Goal: Task Accomplishment & Management: Complete application form

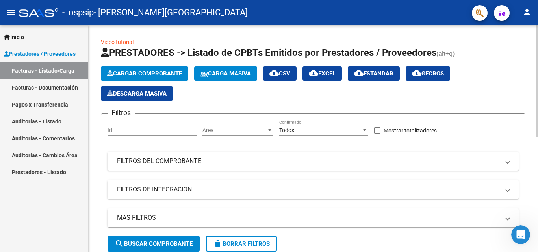
click at [150, 70] on span "Cargar Comprobante" at bounding box center [144, 73] width 75 height 7
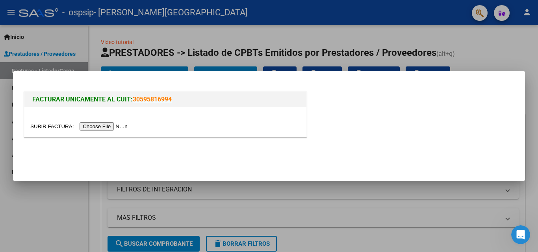
click at [105, 126] on input "file" at bounding box center [80, 126] width 100 height 8
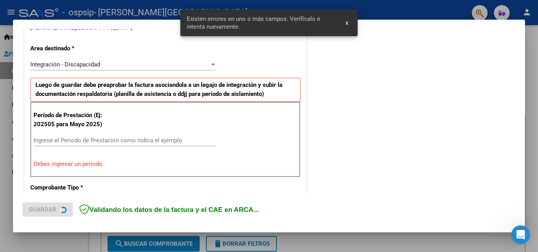
scroll to position [178, 0]
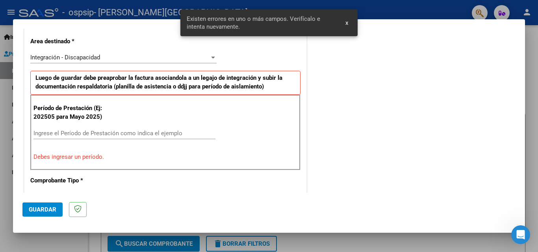
click at [91, 131] on input "Ingrese el Período de Prestación como indica el ejemplo" at bounding box center [124, 133] width 182 height 7
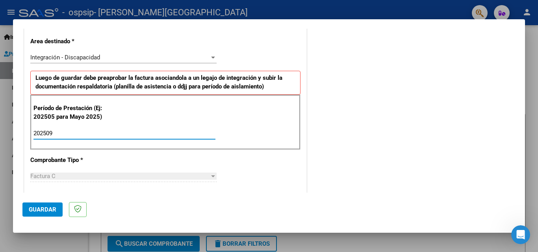
type input "202509"
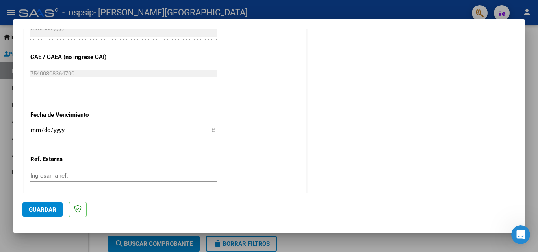
scroll to position [490, 0]
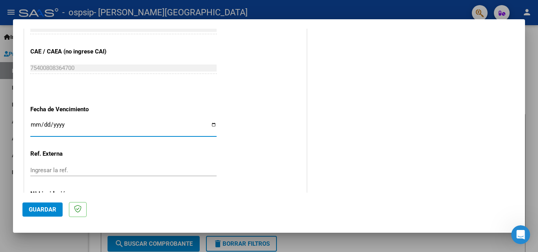
click at [102, 131] on input "Ingresar la fecha" at bounding box center [123, 128] width 186 height 13
click at [52, 122] on input "Ingresar la fecha" at bounding box center [123, 128] width 186 height 13
click at [210, 125] on input "Ingresar la fecha" at bounding box center [123, 128] width 186 height 13
type input "[DATE]"
click at [53, 169] on input "Ingresar la ref." at bounding box center [123, 170] width 186 height 7
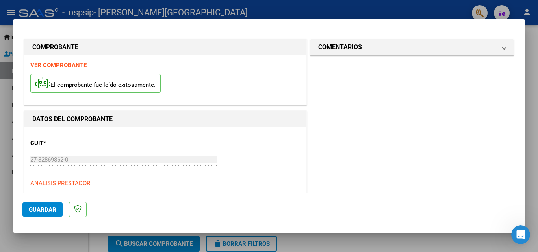
scroll to position [529, 0]
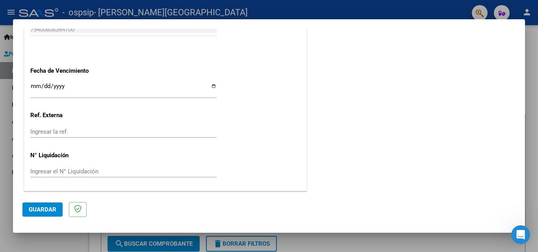
click at [47, 211] on span "Guardar" at bounding box center [43, 209] width 28 height 7
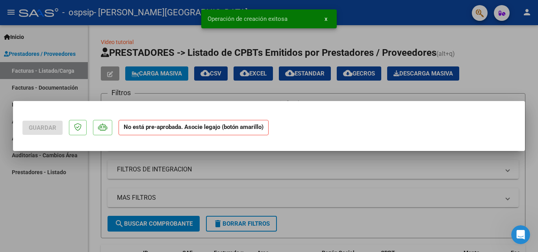
scroll to position [0, 0]
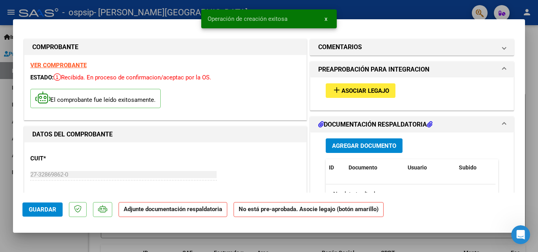
click at [373, 95] on button "add Asociar Legajo" at bounding box center [361, 90] width 70 height 15
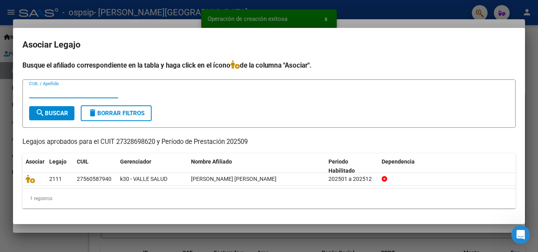
click at [50, 92] on input "CUIL / Apellido" at bounding box center [73, 92] width 89 height 7
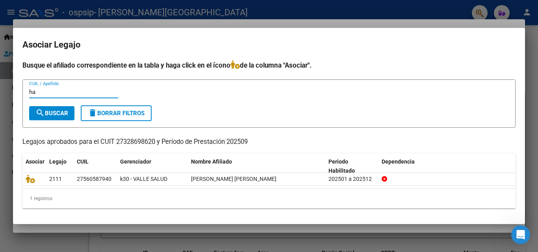
type input "h"
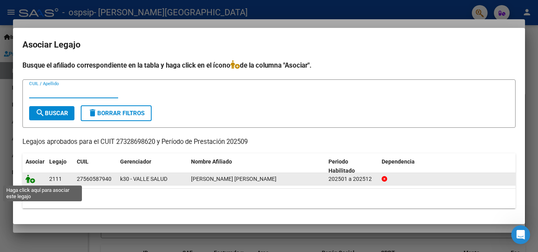
click at [31, 180] on icon at bounding box center [30, 179] width 9 height 9
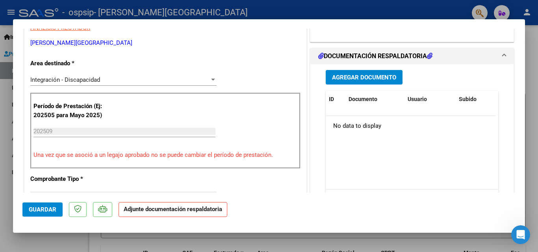
scroll to position [180, 0]
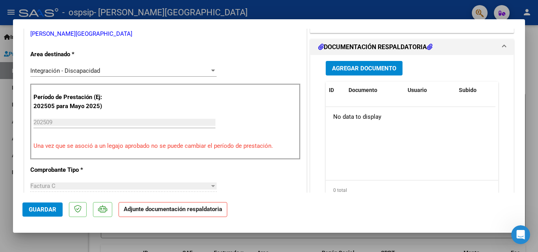
click at [365, 66] on span "Agregar Documento" at bounding box center [364, 68] width 64 height 7
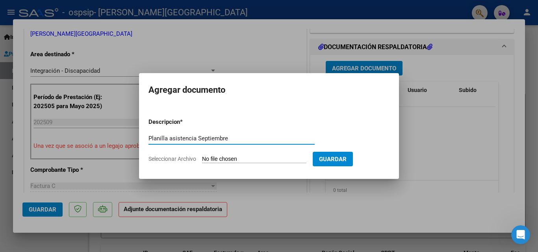
type input "Planilla asistencia Septiembre"
click at [225, 162] on input "Seleccionar Archivo" at bounding box center [254, 159] width 104 height 7
type input "C:\fakepath\ciara planilla sept.pdf"
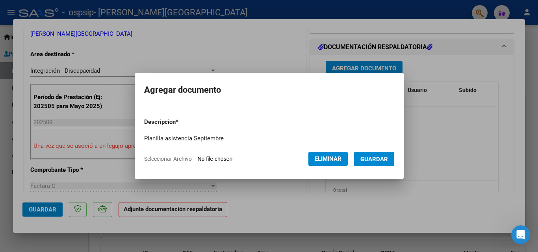
click at [385, 159] on span "Guardar" at bounding box center [374, 159] width 28 height 7
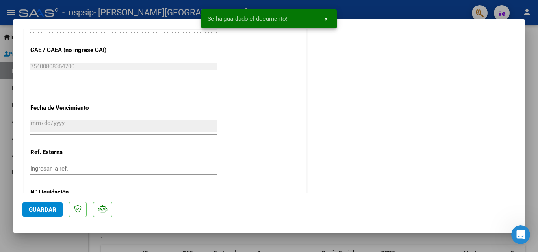
scroll to position [540, 0]
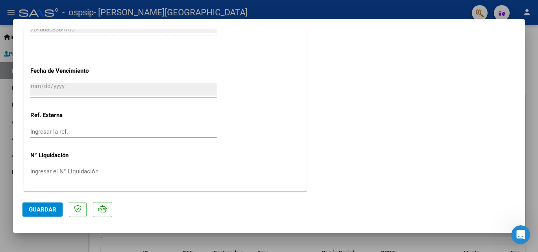
click at [50, 211] on span "Guardar" at bounding box center [43, 209] width 28 height 7
